Goal: Share content

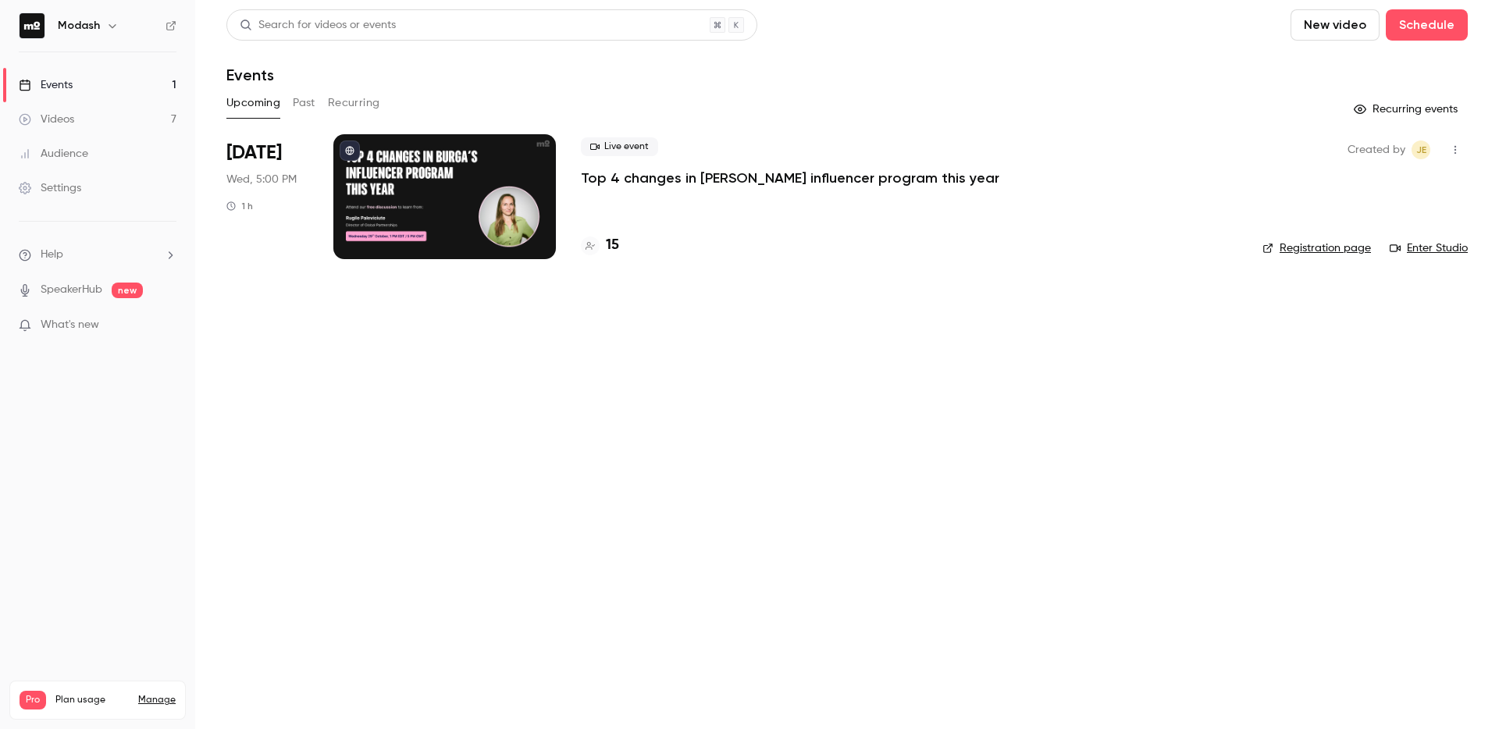
click at [593, 245] on icon at bounding box center [590, 246] width 9 height 8
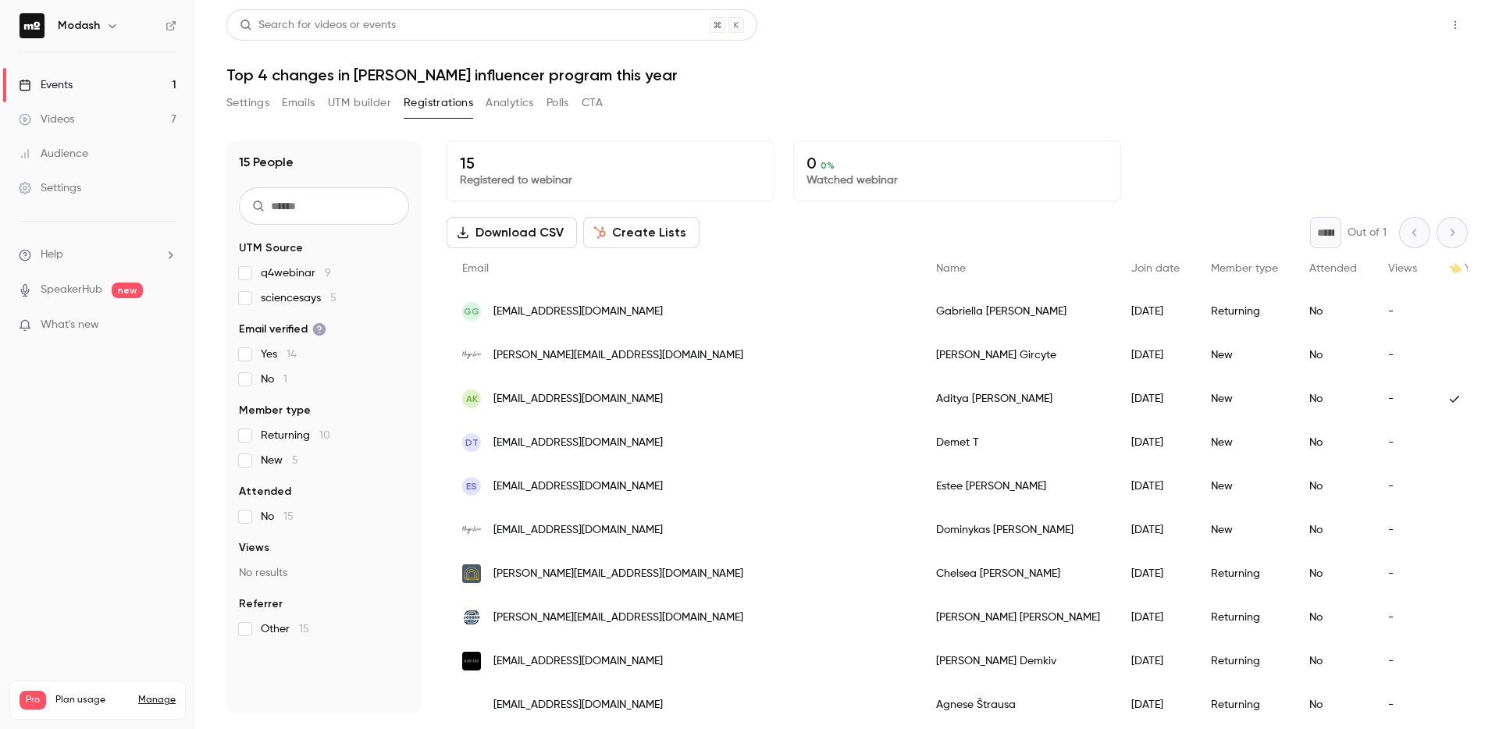
click at [1409, 30] on button "Share" at bounding box center [1400, 24] width 62 height 31
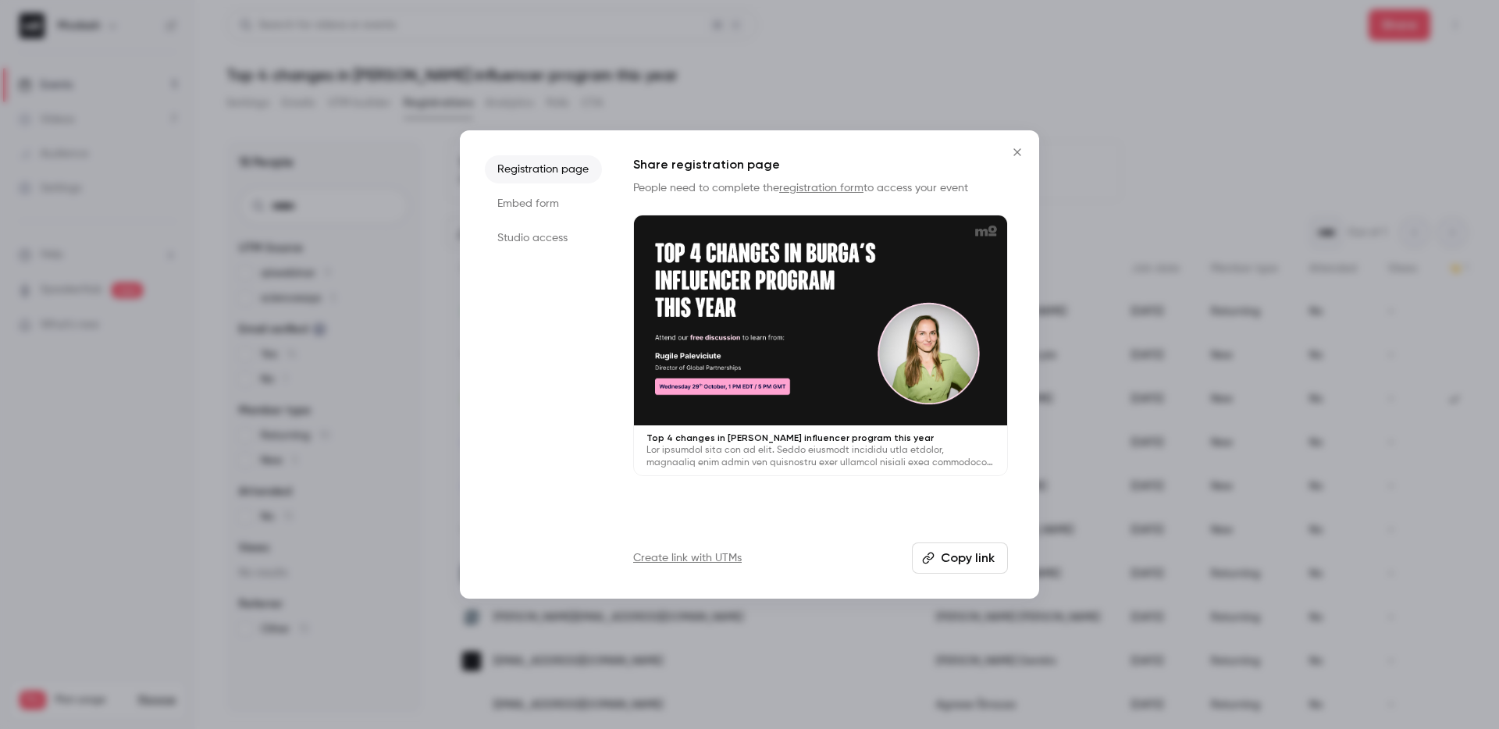
click at [1294, 35] on div at bounding box center [749, 364] width 1499 height 729
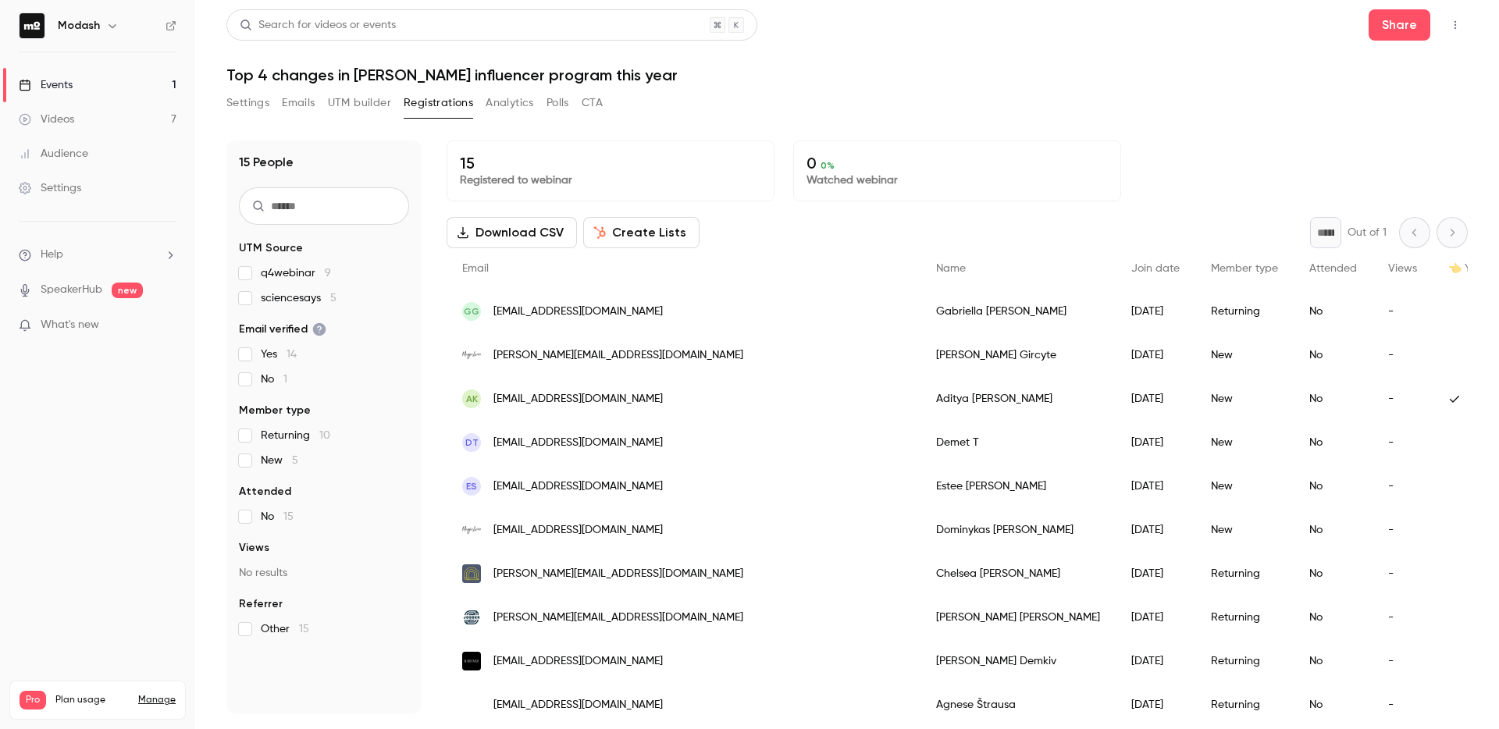
click at [55, 83] on div "Events" at bounding box center [46, 85] width 54 height 16
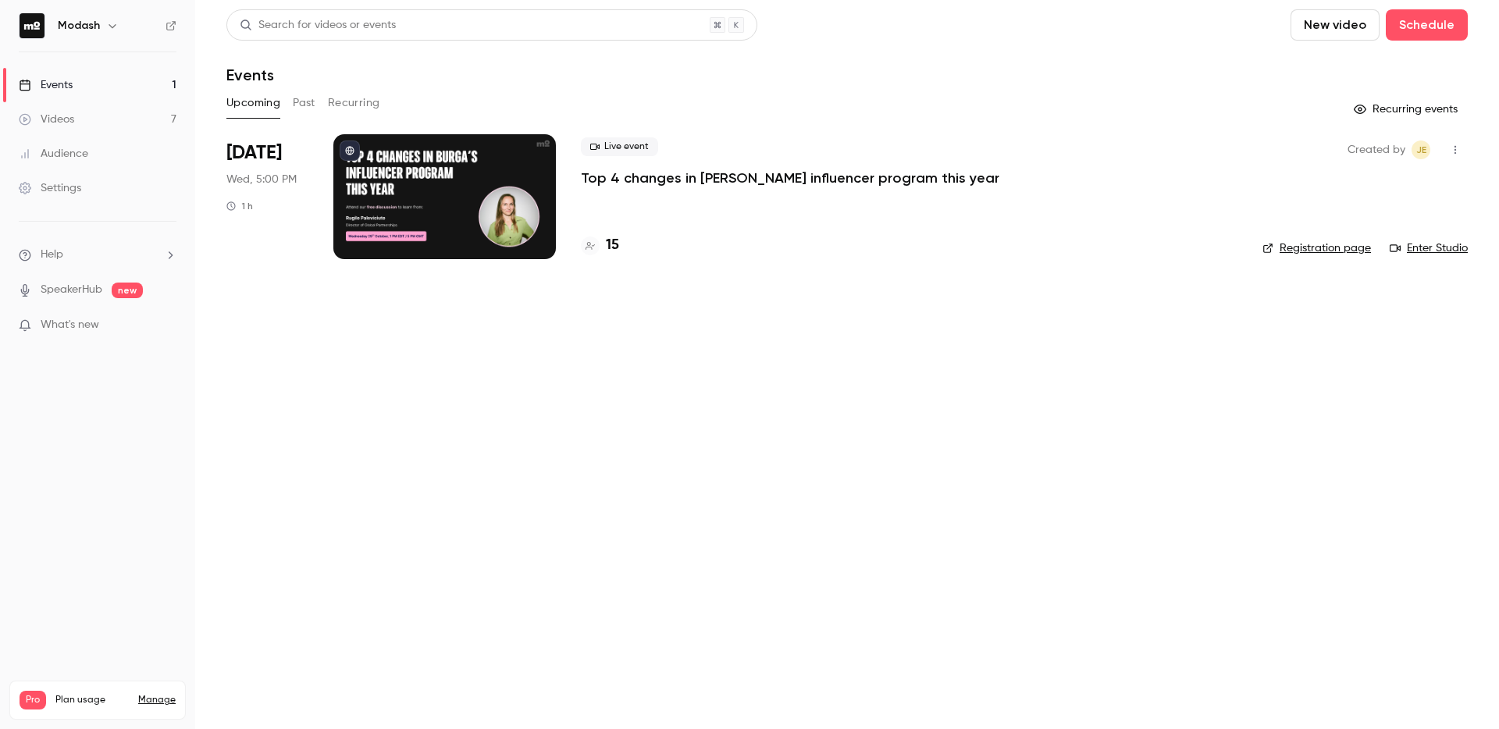
click at [689, 176] on p "Top 4 changes in [PERSON_NAME] influencer program this year" at bounding box center [790, 178] width 419 height 19
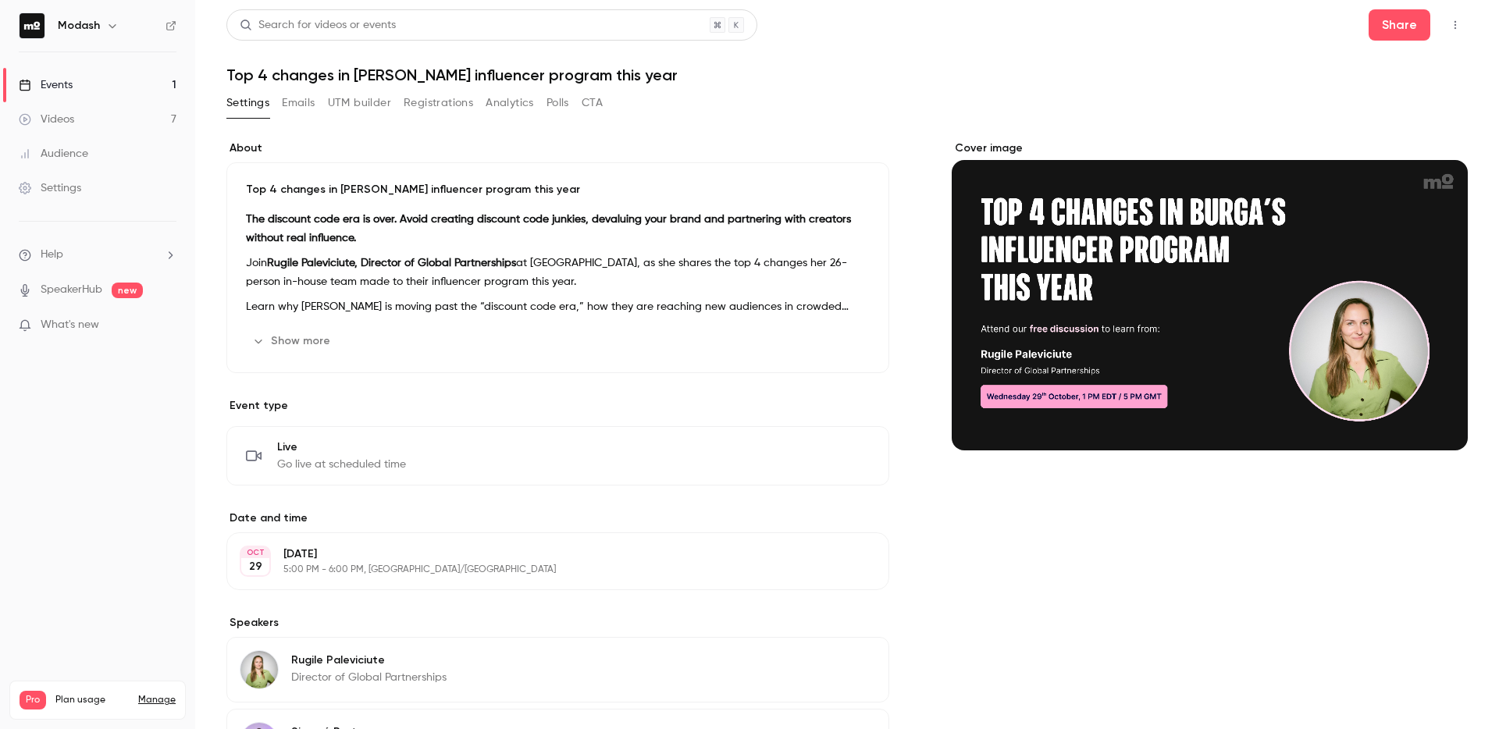
click at [1449, 26] on icon "button" at bounding box center [1455, 25] width 12 height 11
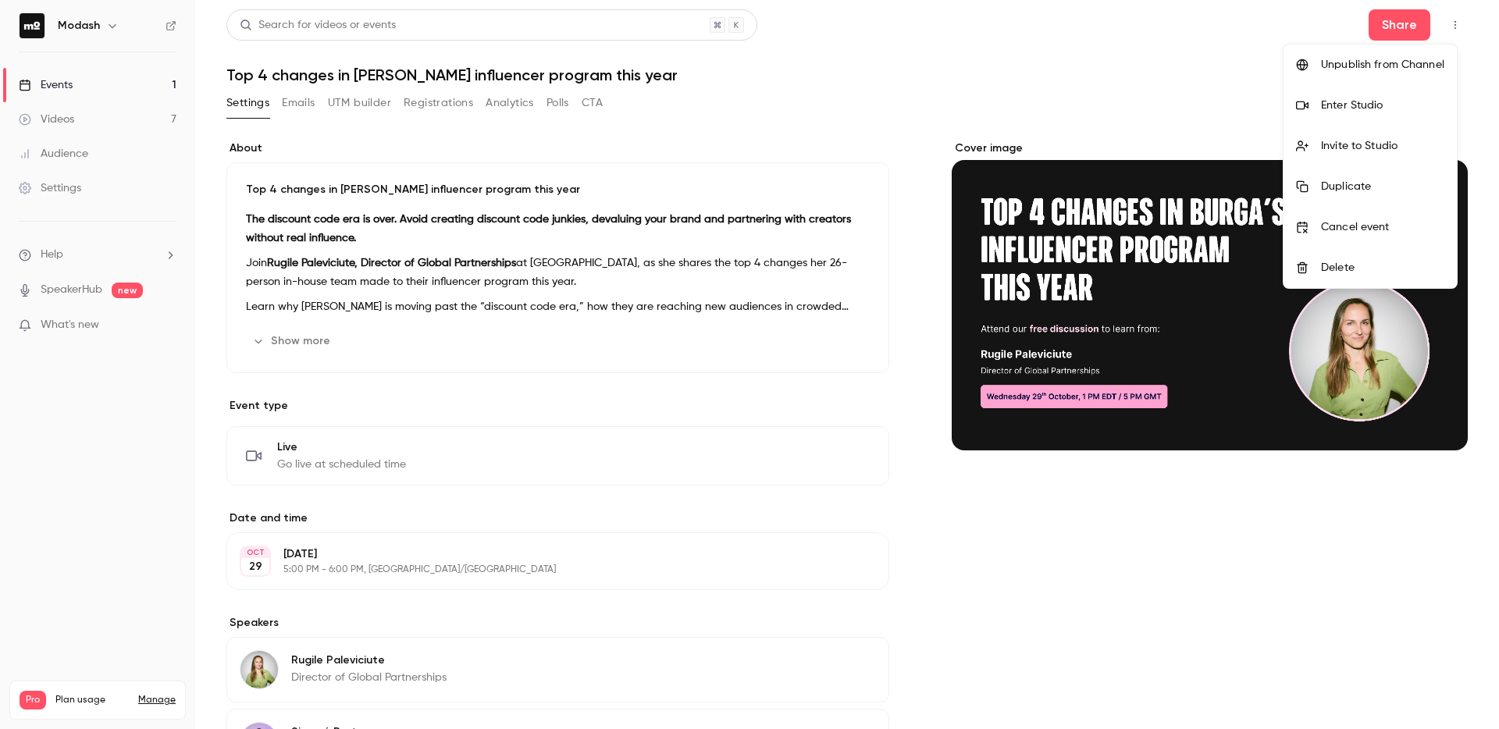
click at [1397, 23] on div at bounding box center [749, 364] width 1499 height 729
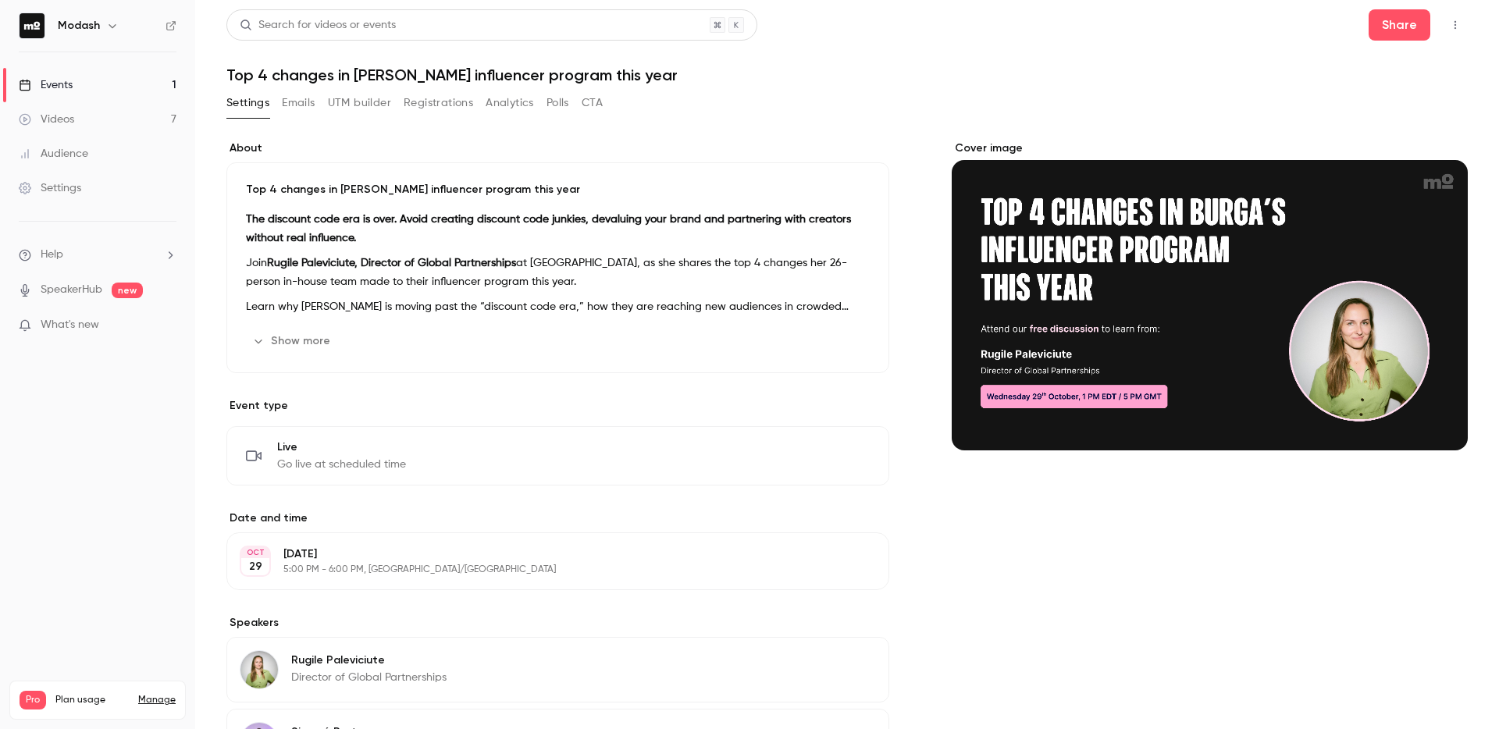
click at [1397, 23] on button "Share" at bounding box center [1400, 24] width 62 height 31
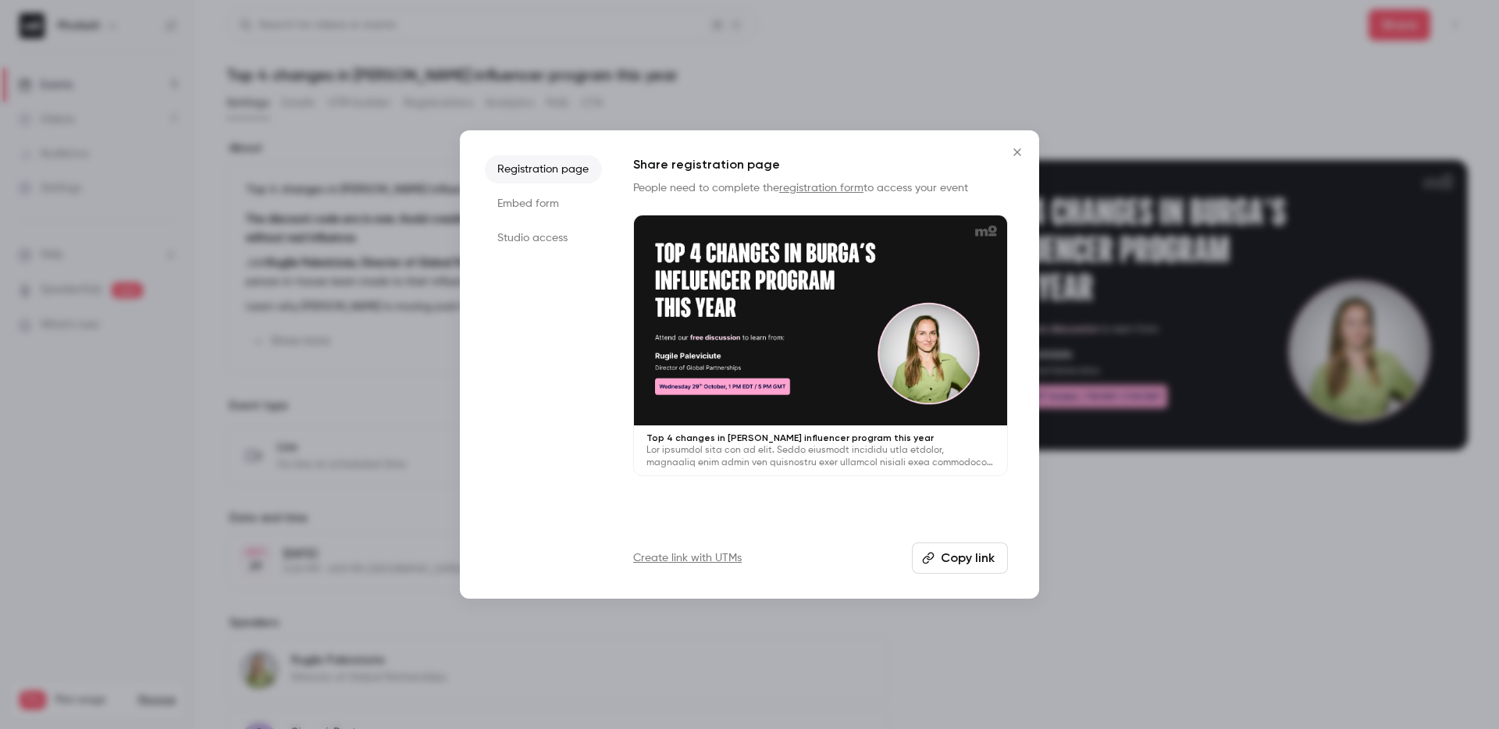
click at [764, 370] on div at bounding box center [820, 321] width 373 height 210
